Goal: Task Accomplishment & Management: Use online tool/utility

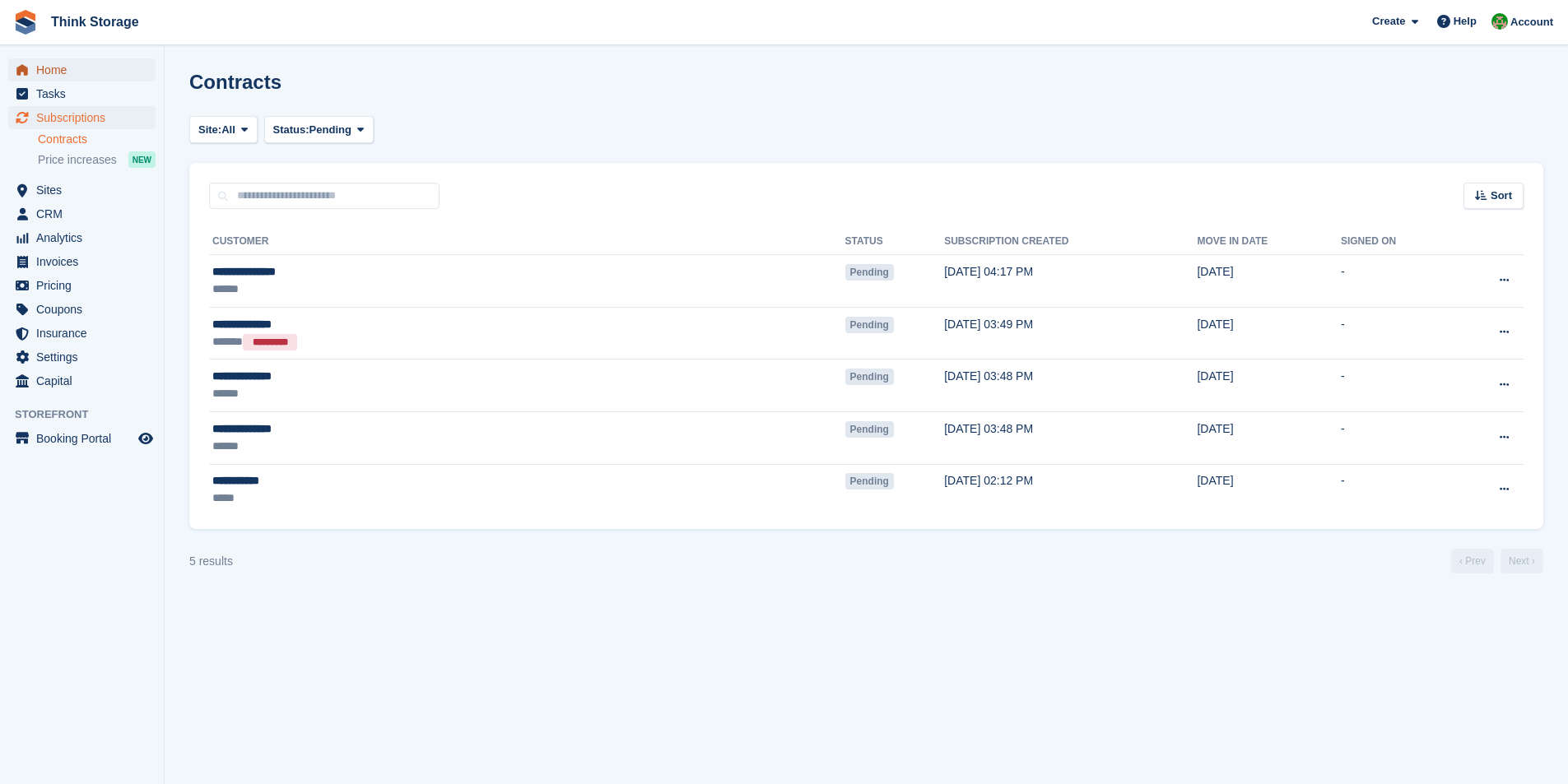
click at [57, 65] on span "Home" at bounding box center [85, 70] width 99 height 23
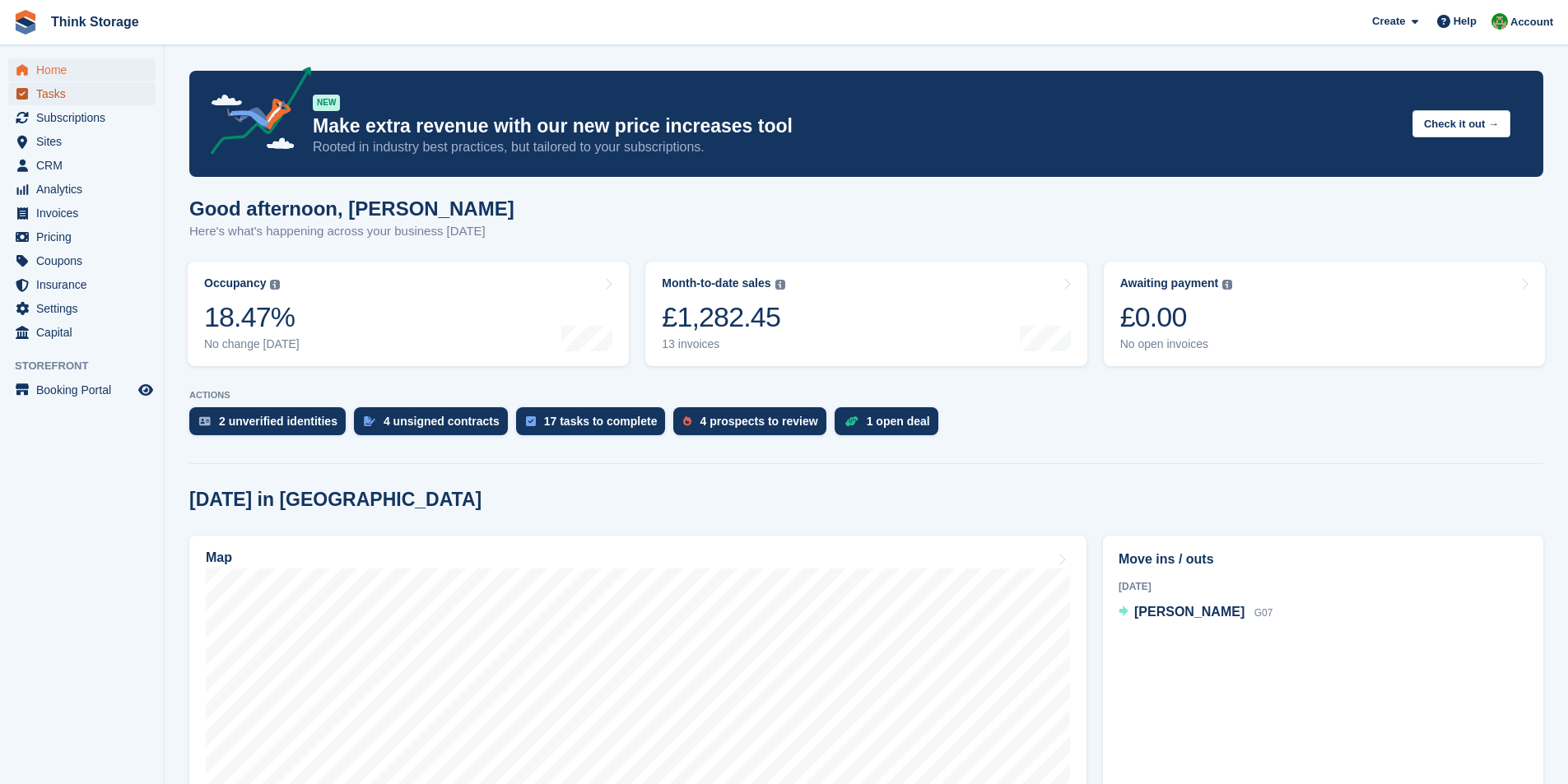
click at [62, 103] on span "Tasks" at bounding box center [85, 94] width 99 height 23
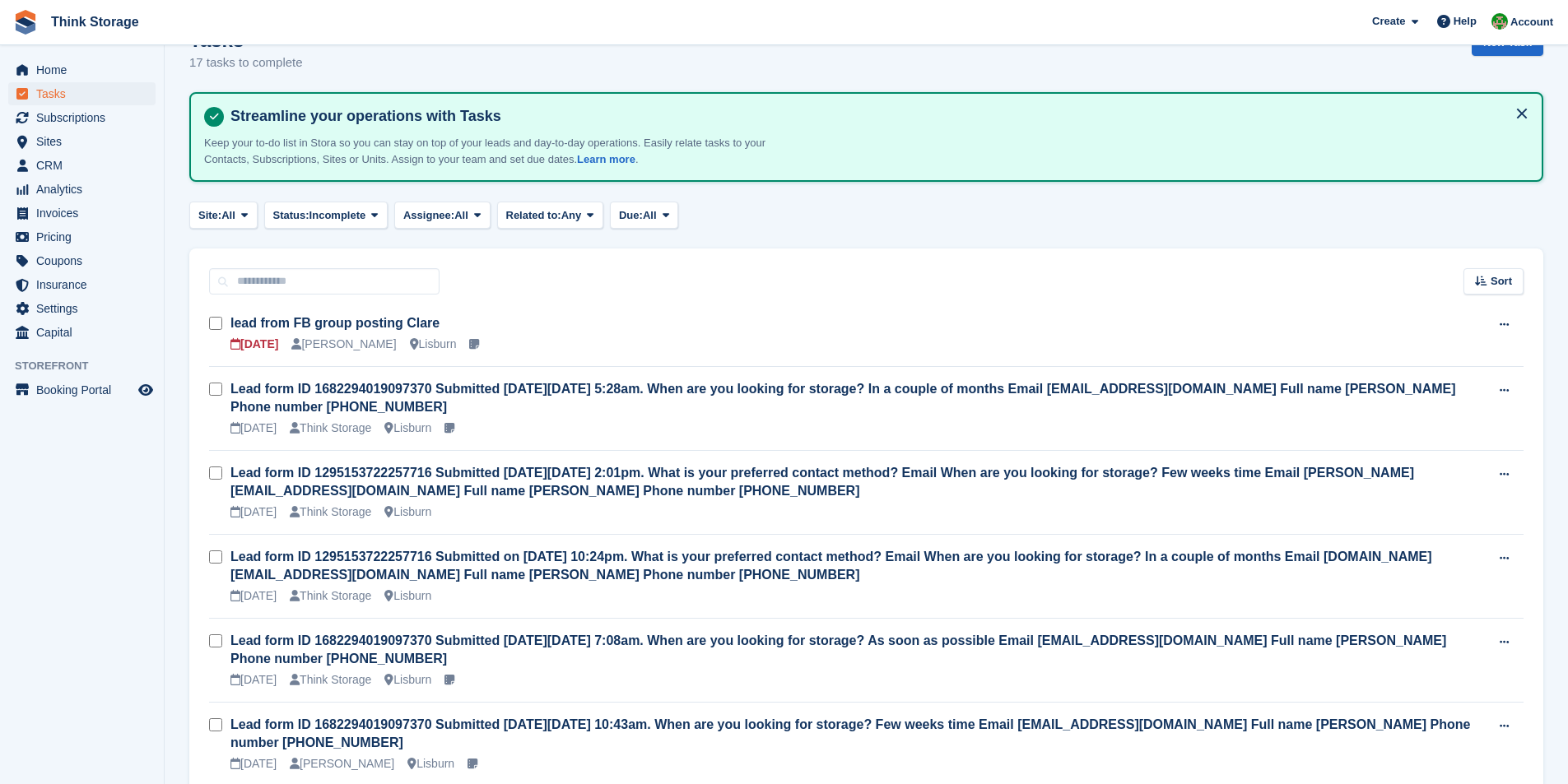
scroll to position [82, 0]
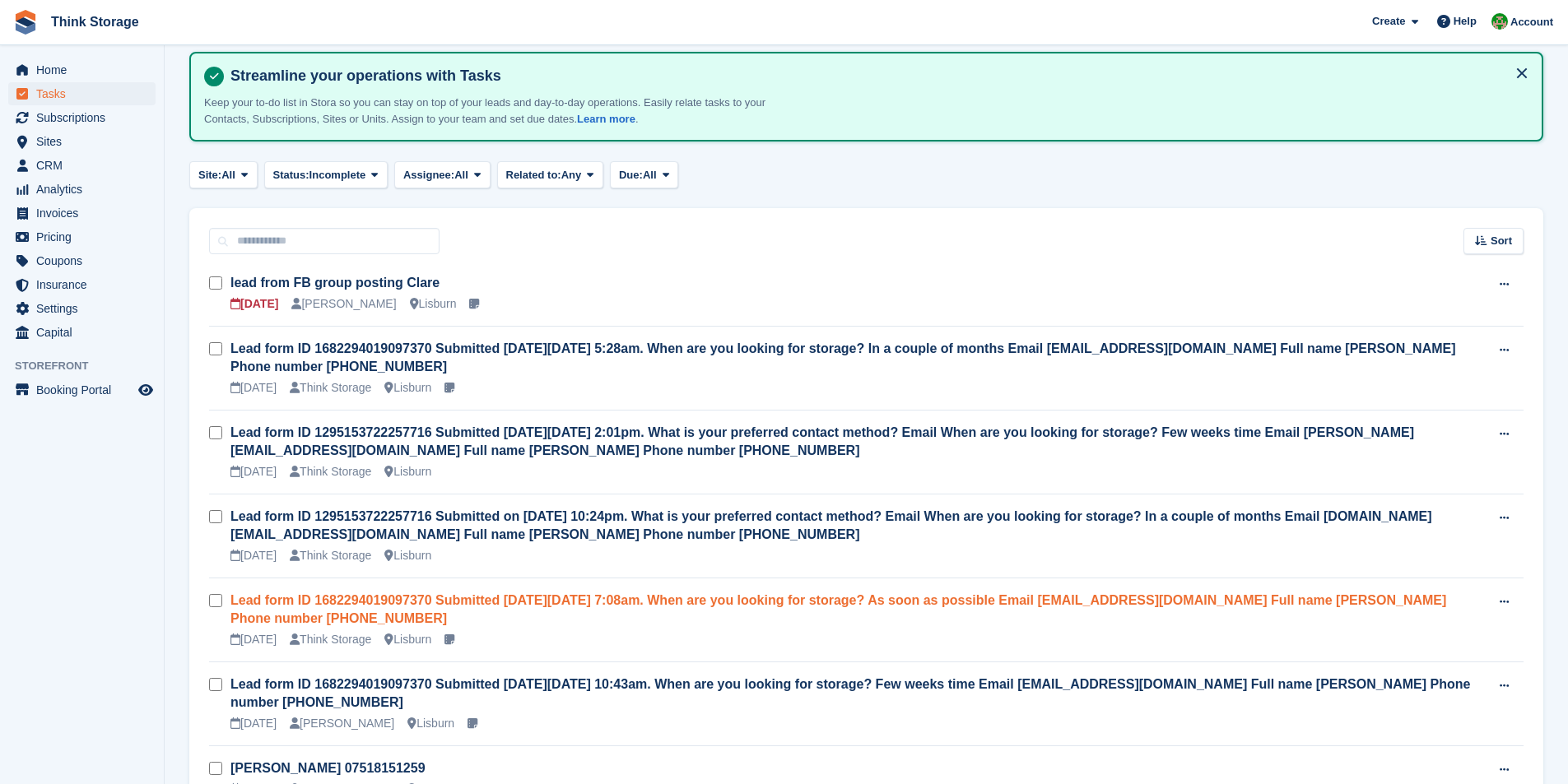
click at [596, 608] on link "Lead form ID 1682294019097370 Submitted [DATE][DATE] 7:08am. When are you looki…" at bounding box center [837, 609] width 1215 height 32
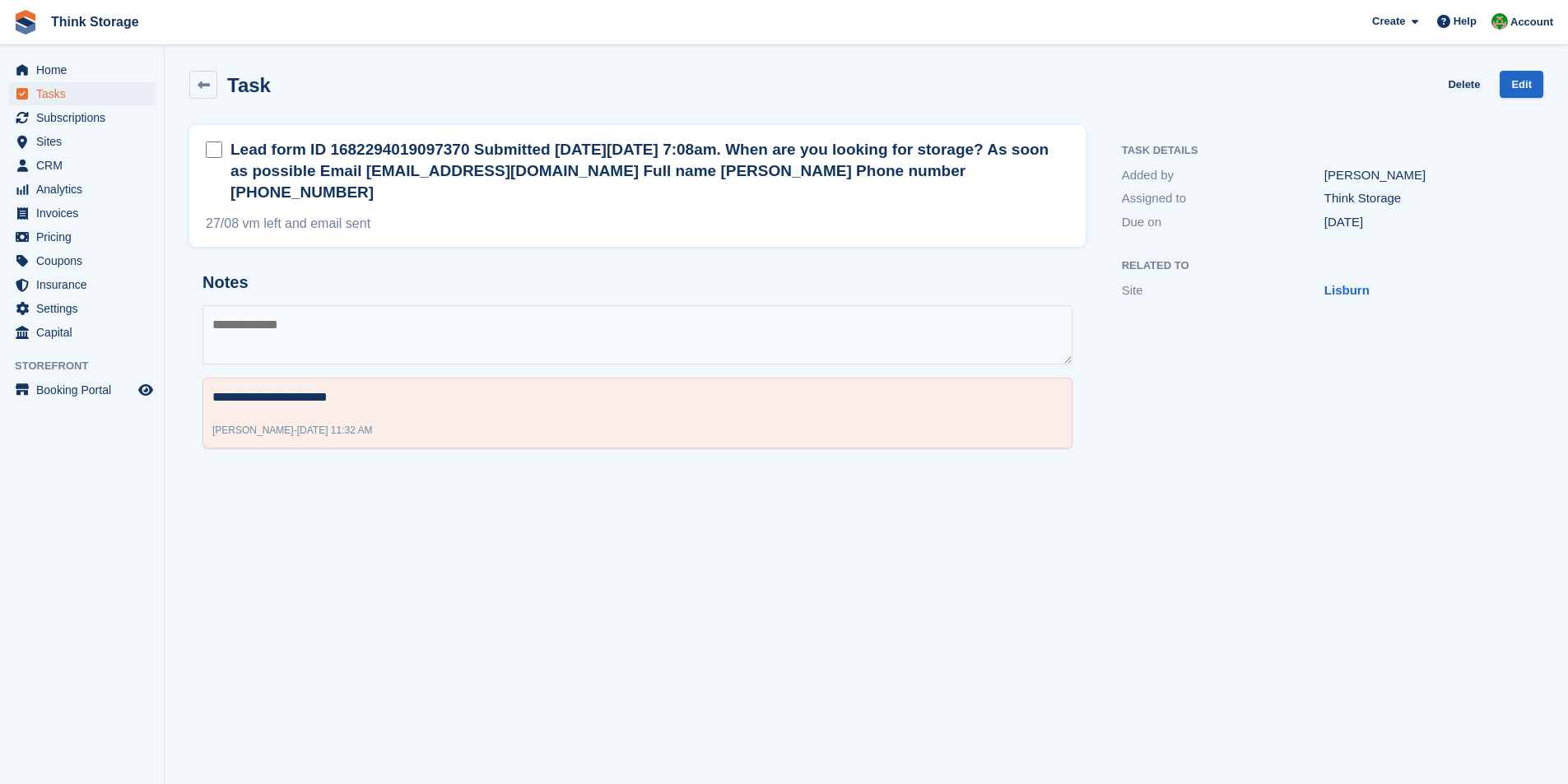
click at [312, 305] on textarea at bounding box center [637, 335] width 870 height 60
type textarea "**********"
